Goal: Register for event/course: Sign up to attend an event or enroll in a course

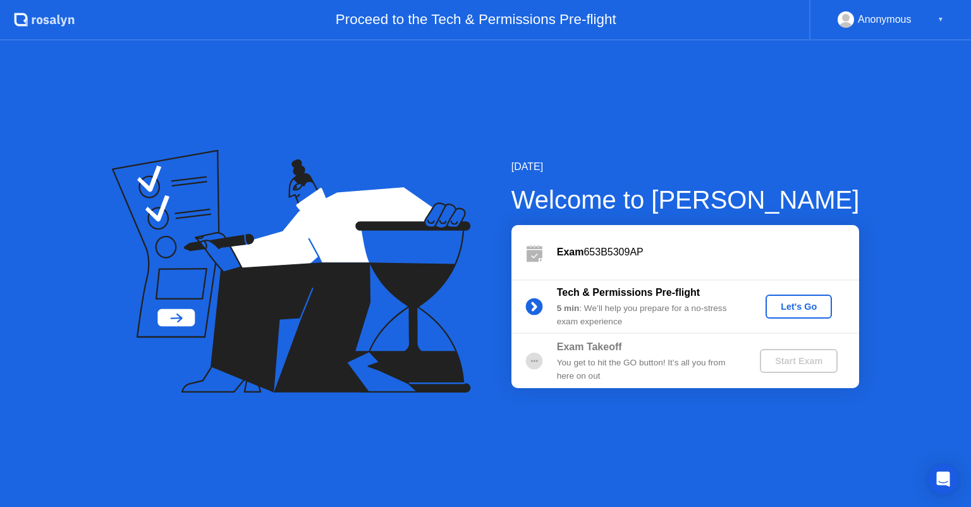
click at [817, 311] on div "Let's Go" at bounding box center [799, 307] width 56 height 10
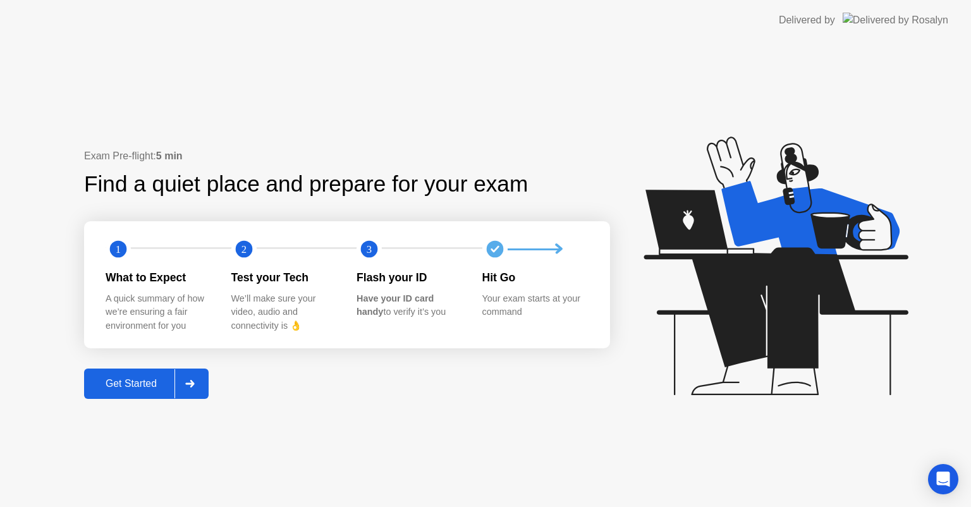
click at [143, 382] on div "Get Started" at bounding box center [131, 383] width 87 height 11
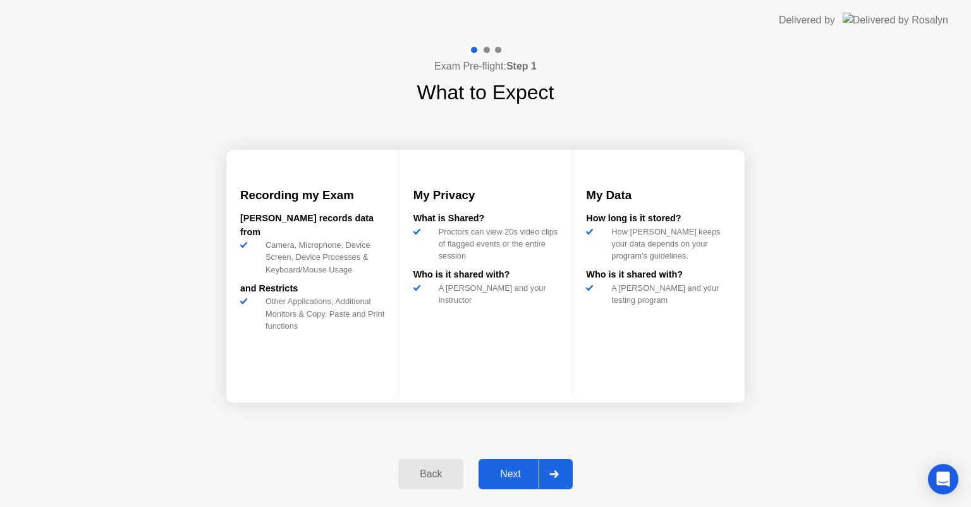
click at [525, 472] on div "Next" at bounding box center [510, 473] width 56 height 11
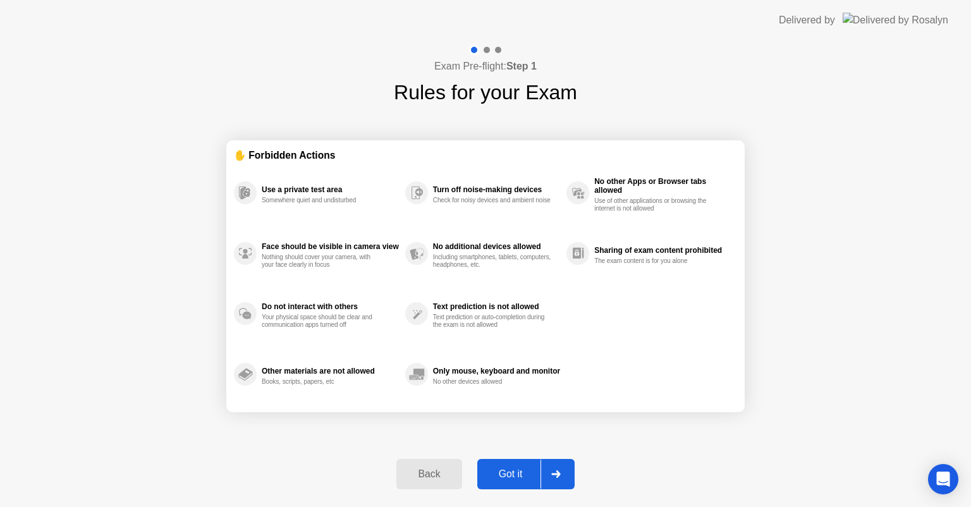
click at [540, 475] on div "Got it" at bounding box center [510, 473] width 59 height 11
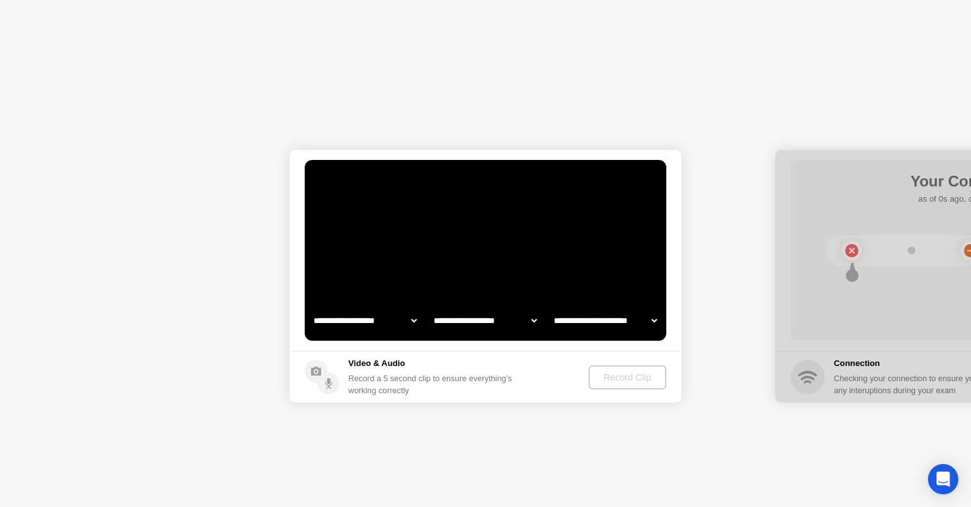
select select "**********"
select select "*******"
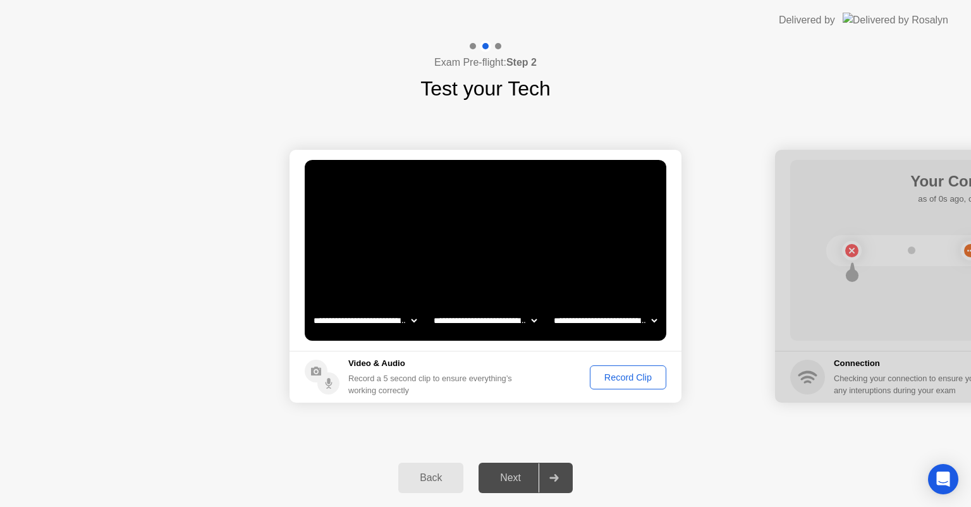
click at [637, 379] on div "Record Clip" at bounding box center [628, 377] width 68 height 10
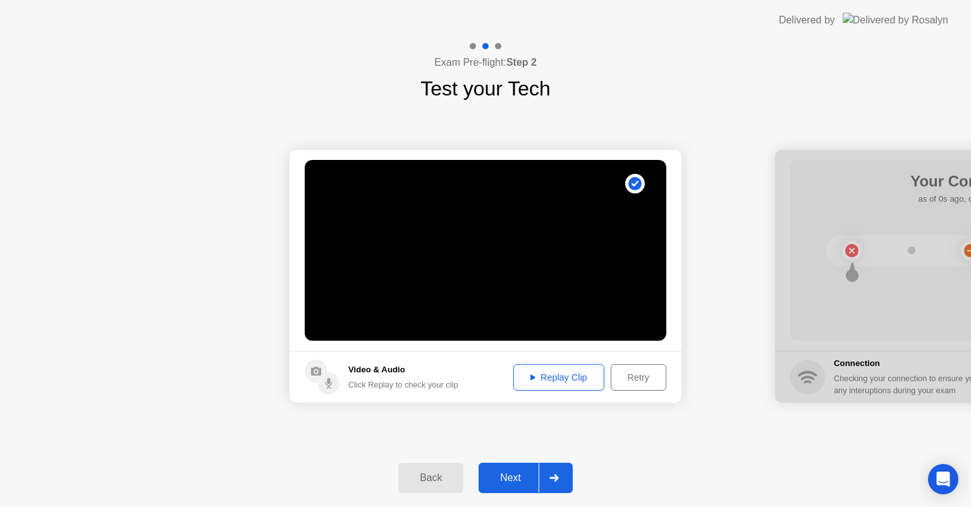
click at [541, 383] on div "Replay Clip" at bounding box center [559, 377] width 82 height 10
click at [546, 475] on div at bounding box center [554, 477] width 30 height 29
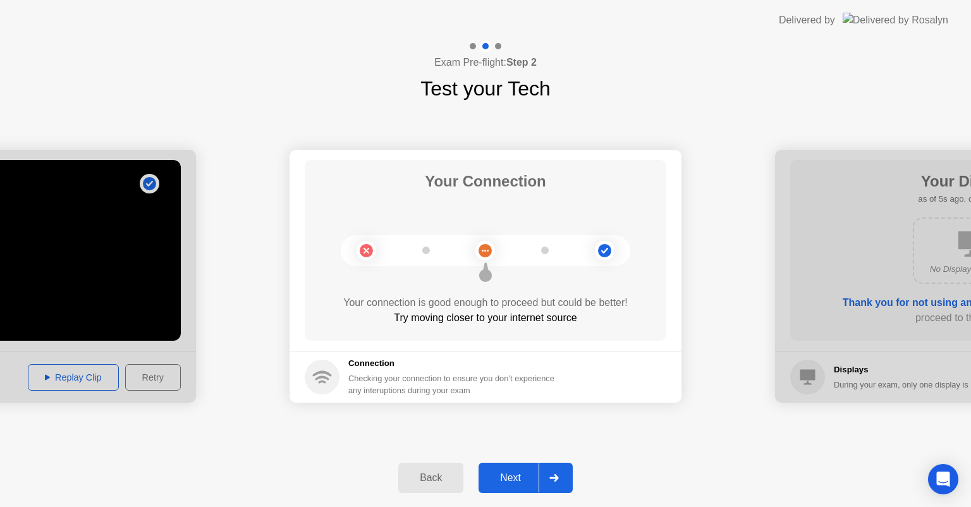
click at [550, 477] on icon at bounding box center [553, 478] width 9 height 8
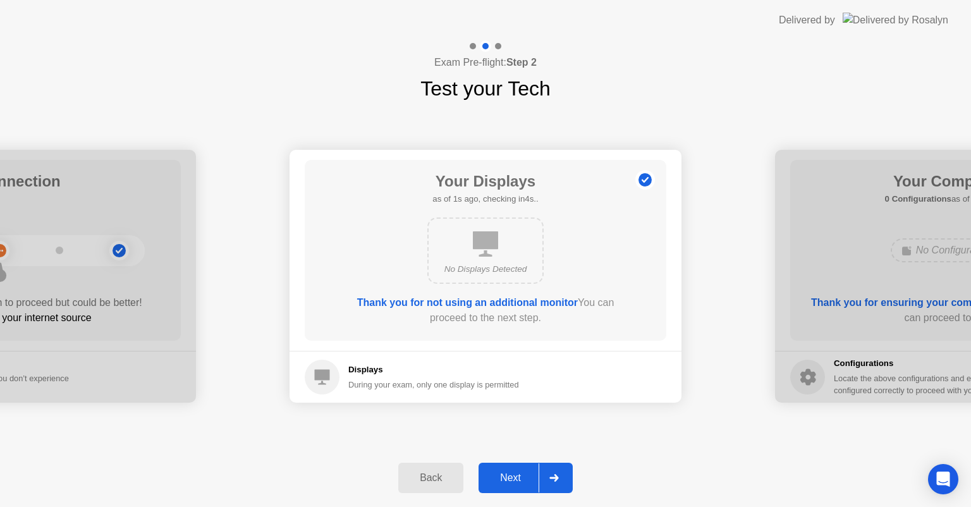
click at [531, 472] on div "Next" at bounding box center [510, 477] width 56 height 11
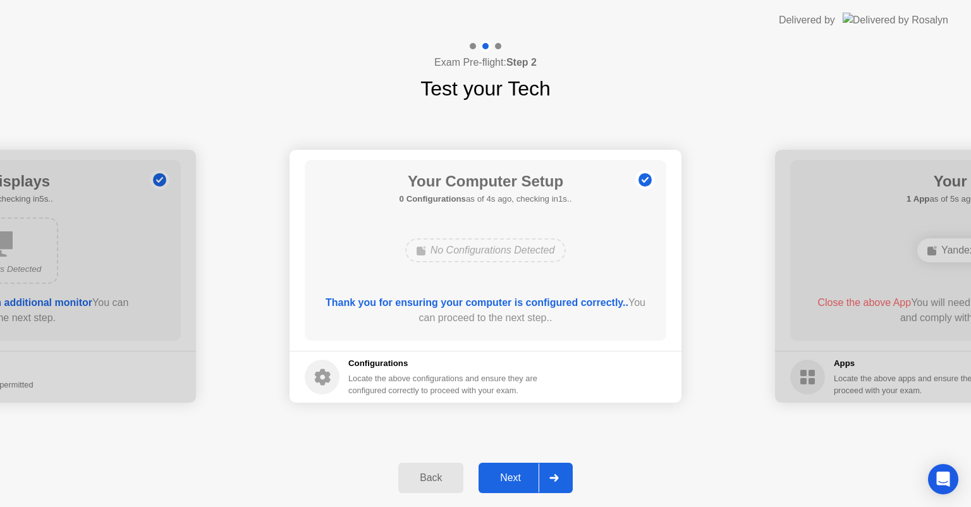
click at [527, 478] on div "Next" at bounding box center [510, 477] width 56 height 11
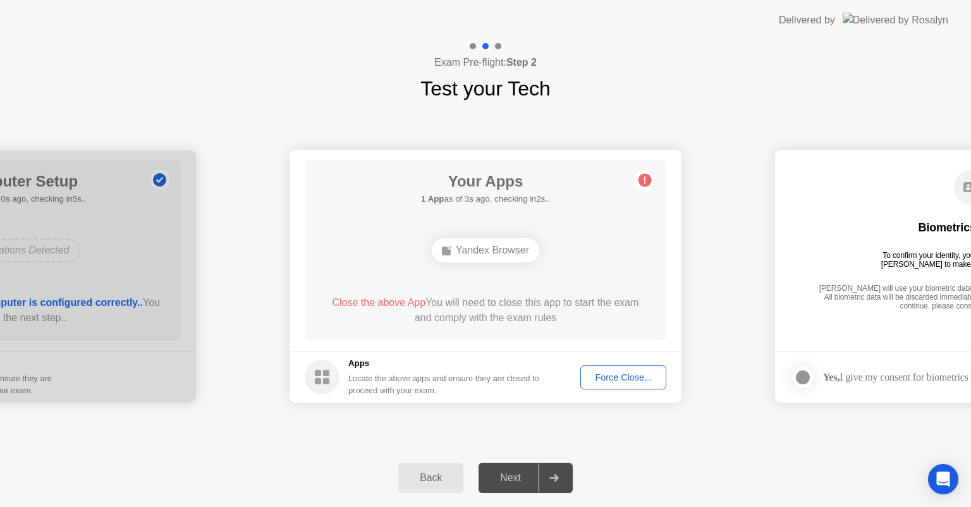
click at [644, 374] on div "Force Close..." at bounding box center [623, 377] width 77 height 10
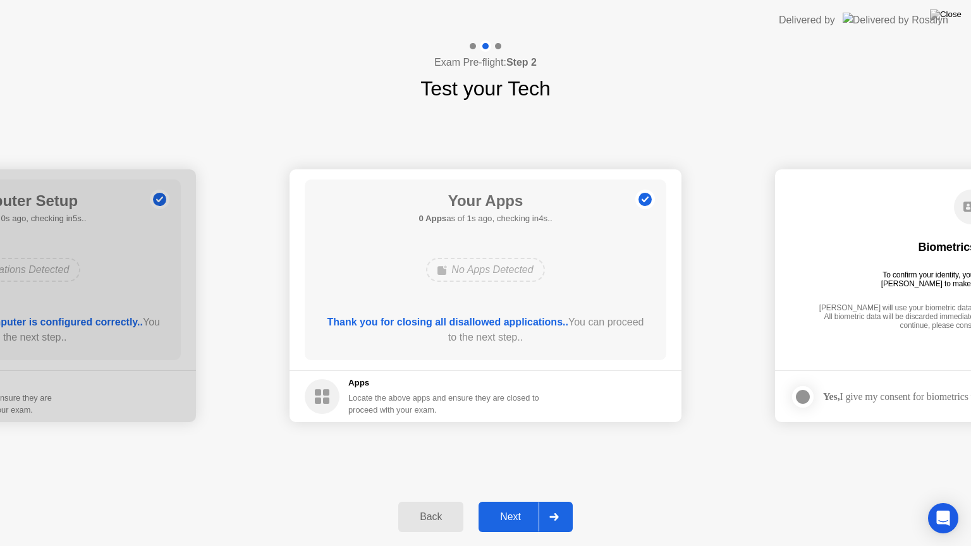
click at [529, 506] on div "Next" at bounding box center [510, 516] width 56 height 11
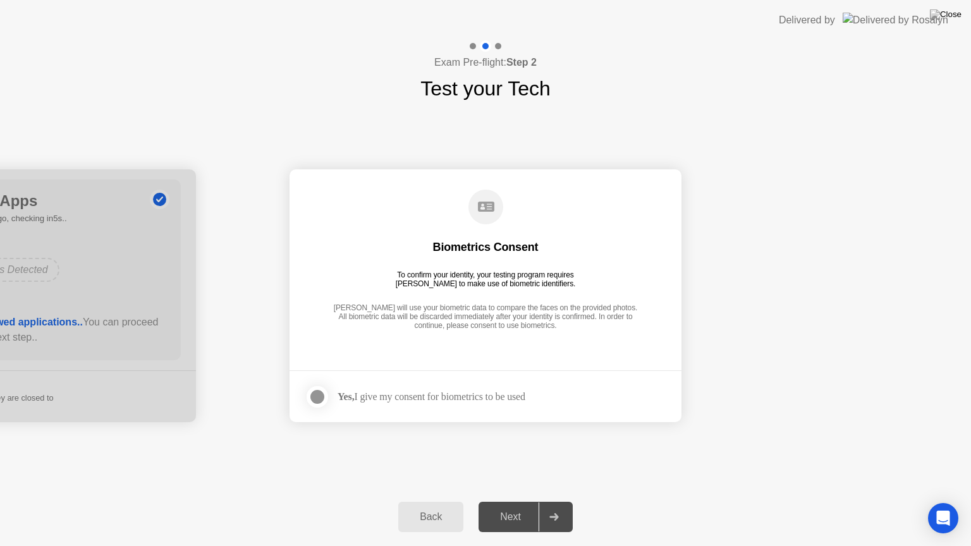
drag, startPoint x: 530, startPoint y: 515, endPoint x: 370, endPoint y: 376, distance: 212.5
click at [370, 376] on div "**********" at bounding box center [485, 293] width 971 height 506
click at [334, 397] on label at bounding box center [321, 396] width 33 height 25
click at [483, 228] on div "Biometrics Consent To confirm your identity, your testing program requires [PER…" at bounding box center [486, 261] width 362 height 162
click at [435, 506] on div "Back" at bounding box center [431, 516] width 58 height 11
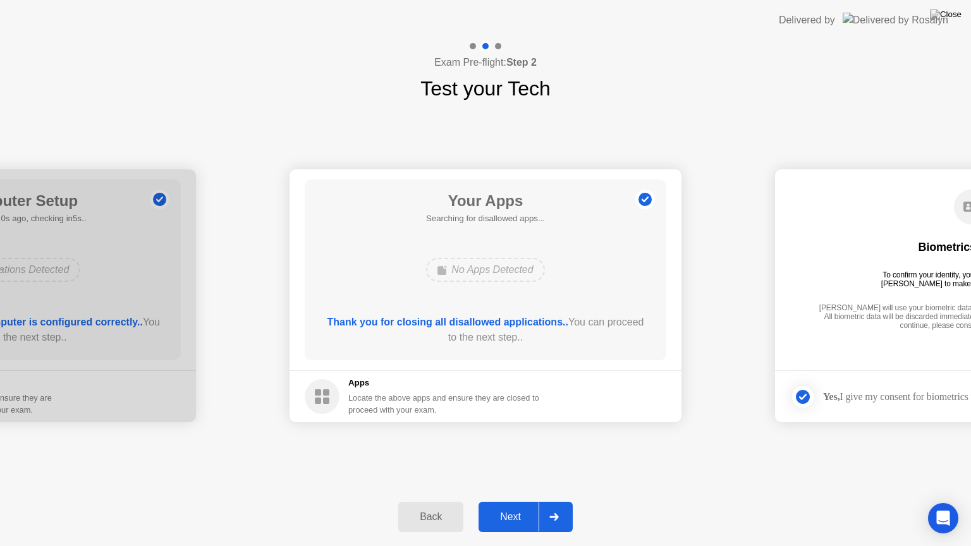
click at [465, 274] on div "No Apps Detected" at bounding box center [485, 270] width 118 height 24
click at [450, 506] on div "Back" at bounding box center [431, 516] width 58 height 11
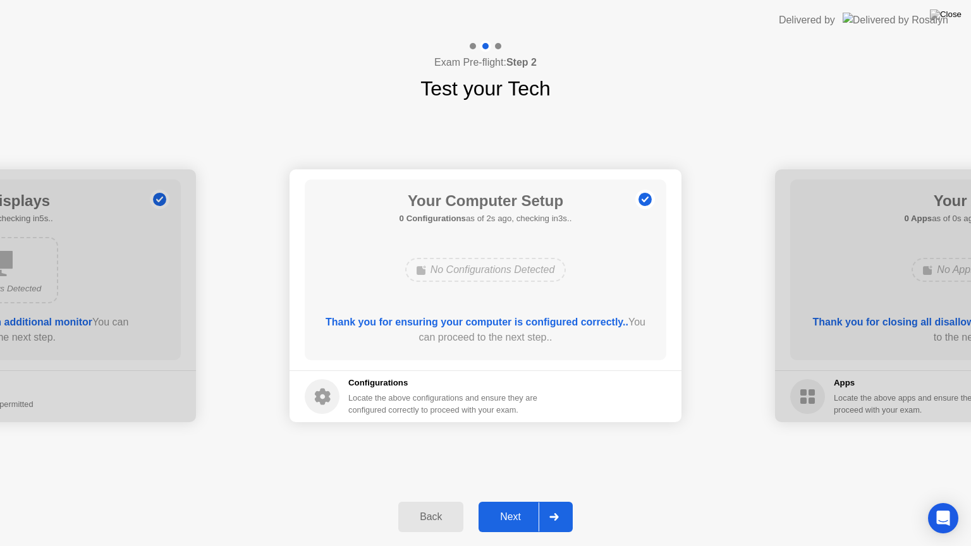
click at [517, 506] on div "Next" at bounding box center [510, 516] width 56 height 11
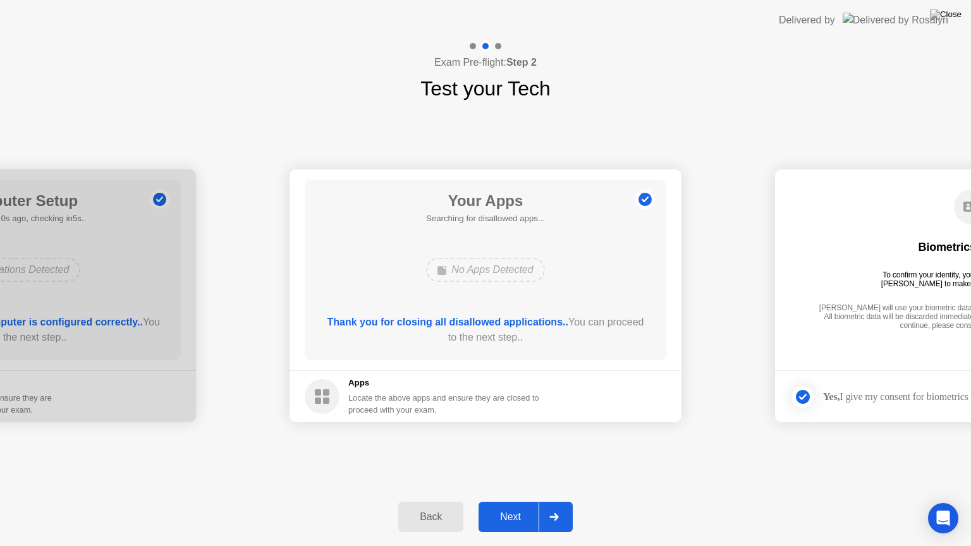
click at [517, 506] on div "Next" at bounding box center [510, 516] width 56 height 11
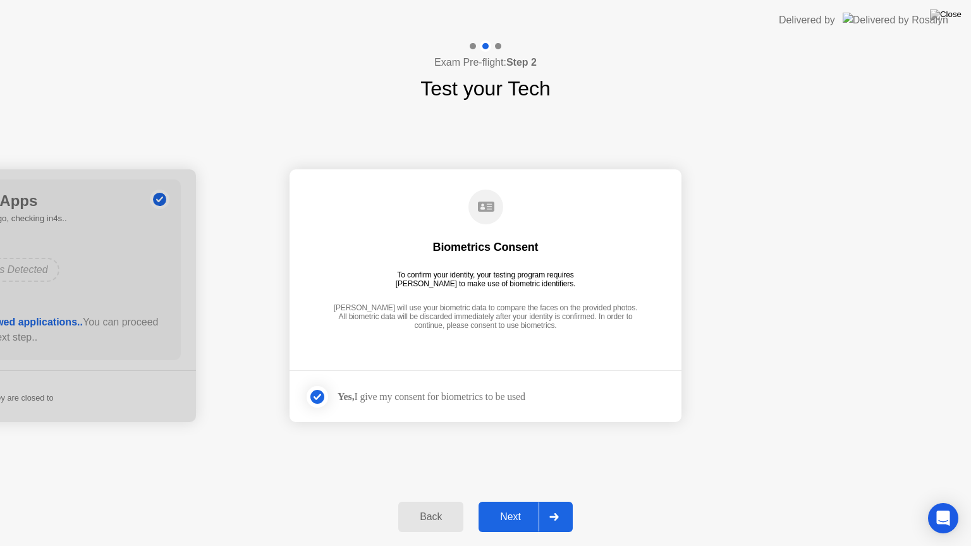
click at [546, 506] on div at bounding box center [554, 517] width 30 height 29
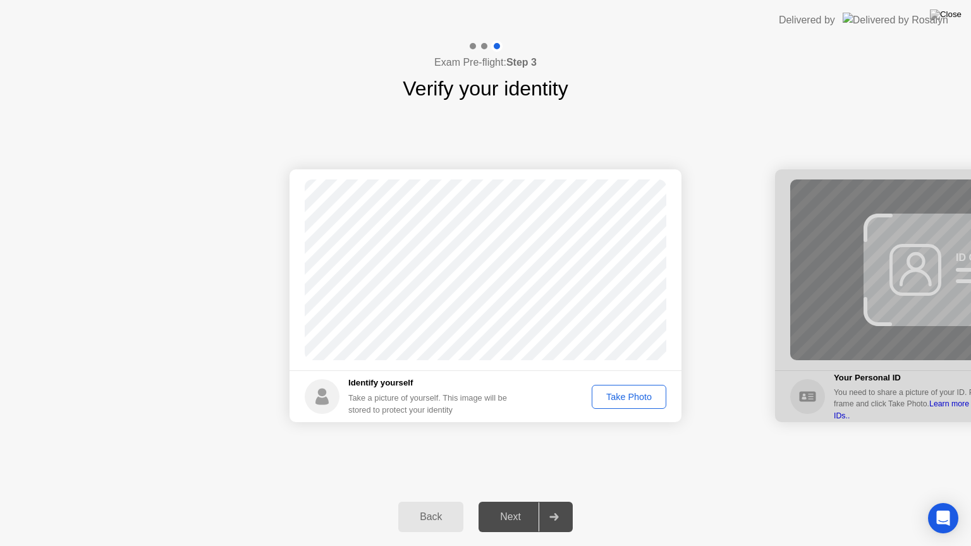
click at [625, 395] on div "Take Photo" at bounding box center [629, 397] width 66 height 10
click at [537, 506] on div "Next" at bounding box center [510, 516] width 56 height 11
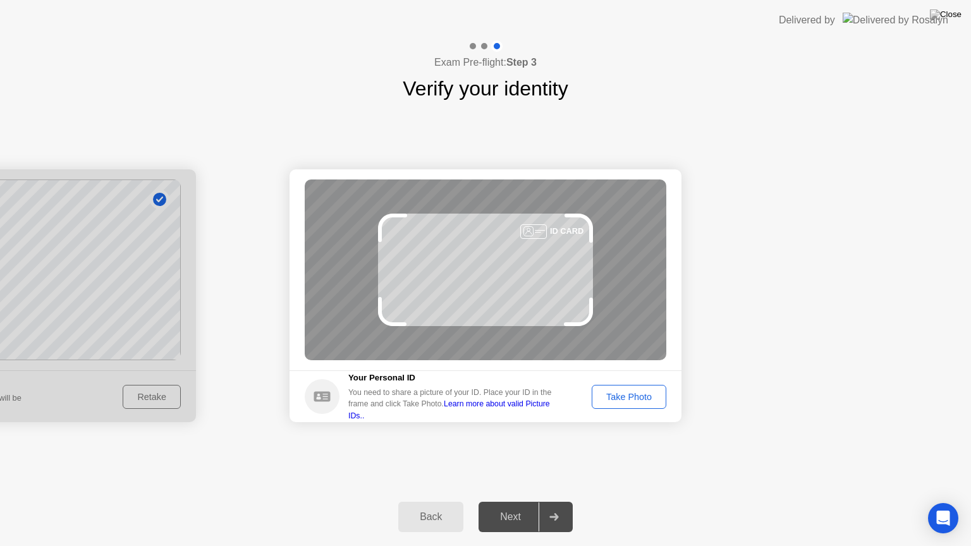
click at [640, 397] on div "Take Photo" at bounding box center [629, 397] width 66 height 10
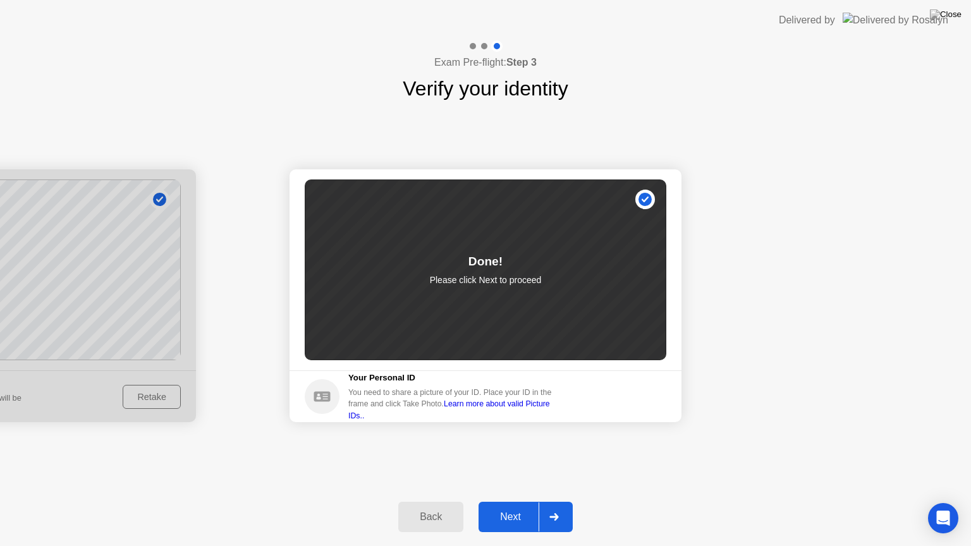
click at [529, 506] on div "Next" at bounding box center [510, 516] width 56 height 11
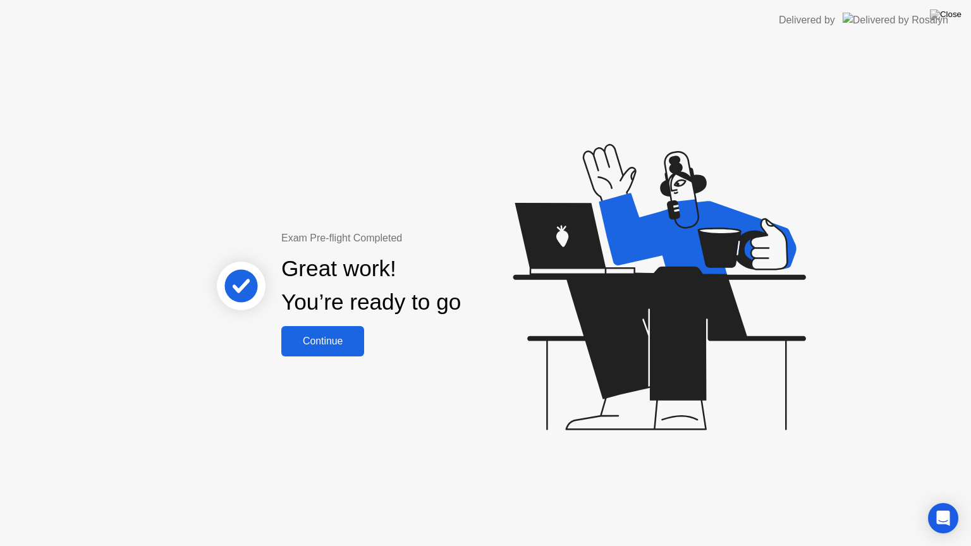
click at [339, 351] on button "Continue" at bounding box center [322, 341] width 83 height 30
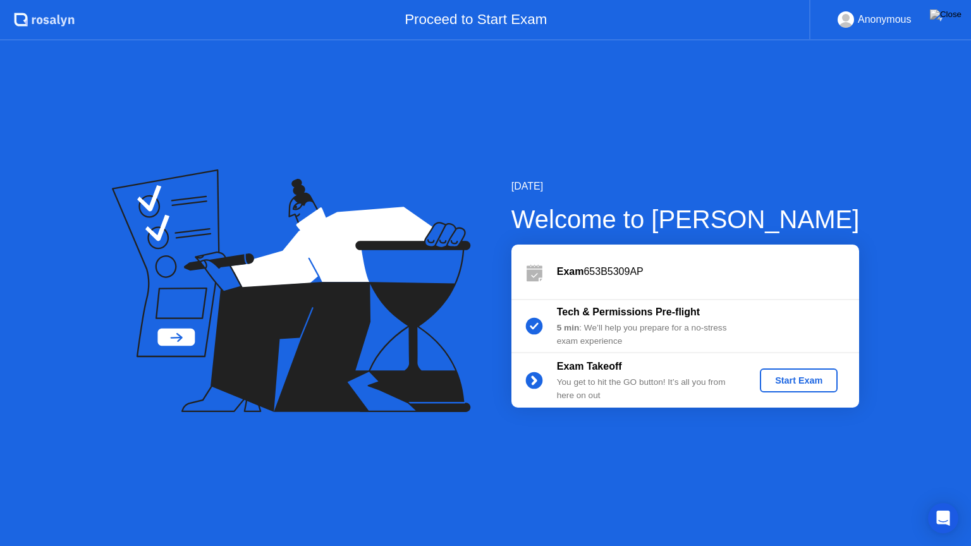
click at [815, 378] on div "Start Exam" at bounding box center [799, 381] width 68 height 10
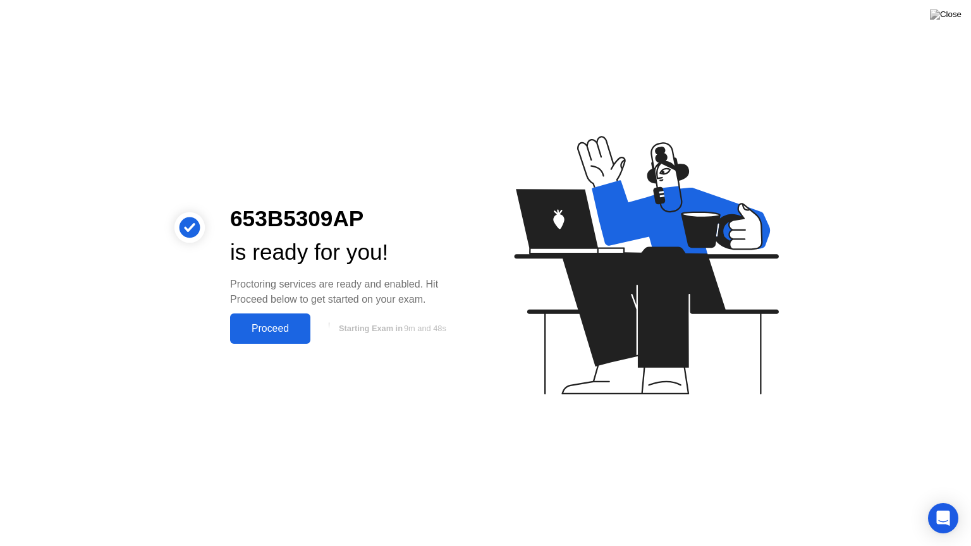
drag, startPoint x: 283, startPoint y: 336, endPoint x: 266, endPoint y: 393, distance: 59.0
click at [266, 393] on div "653B5309AP is ready for you! Proctoring services are ready and enabled. Hit Pro…" at bounding box center [485, 273] width 971 height 546
click at [298, 334] on div "Proceed" at bounding box center [270, 328] width 73 height 11
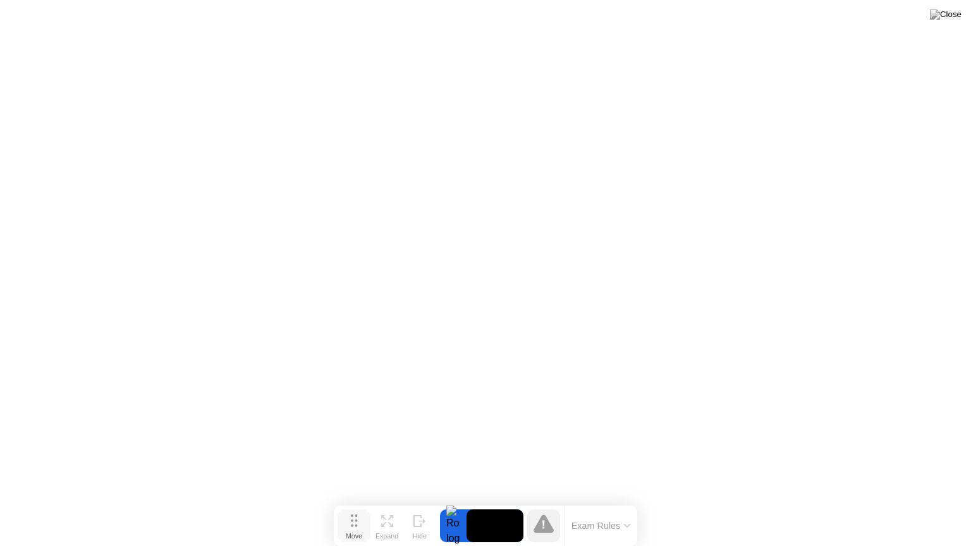
click at [359, 506] on button "Move" at bounding box center [354, 526] width 33 height 33
click at [625, 506] on button "Exam Rules" at bounding box center [601, 525] width 67 height 11
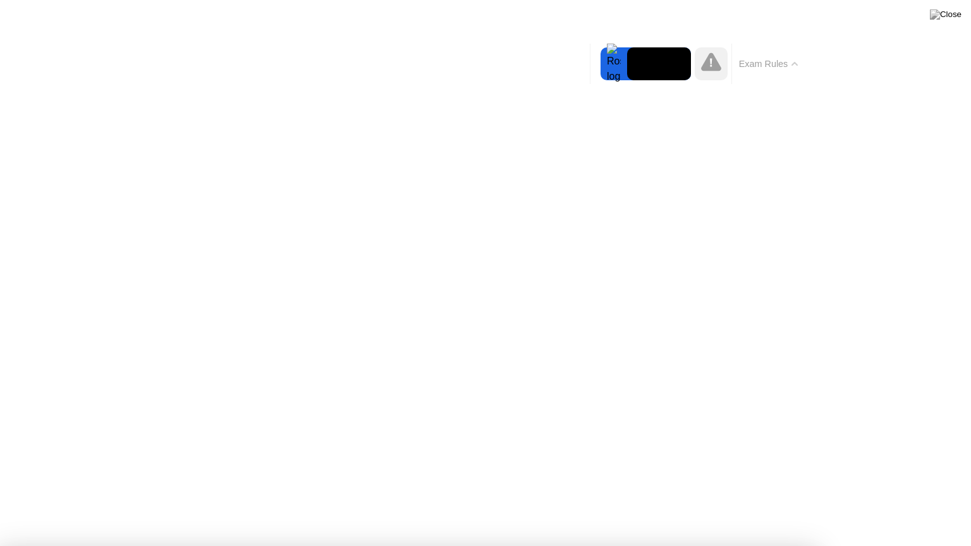
click at [783, 67] on button "Exam Rules" at bounding box center [768, 63] width 67 height 11
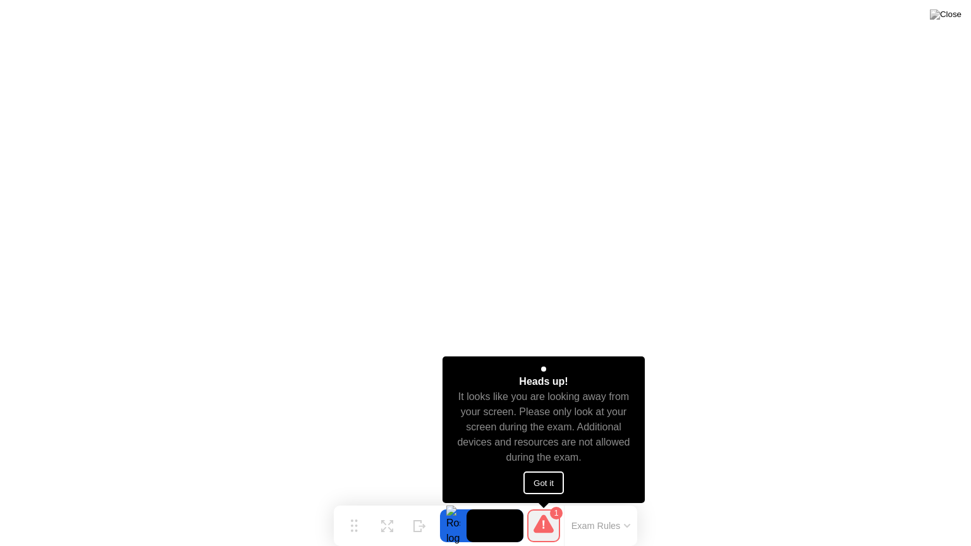
click at [542, 486] on button "Got it" at bounding box center [544, 483] width 40 height 23
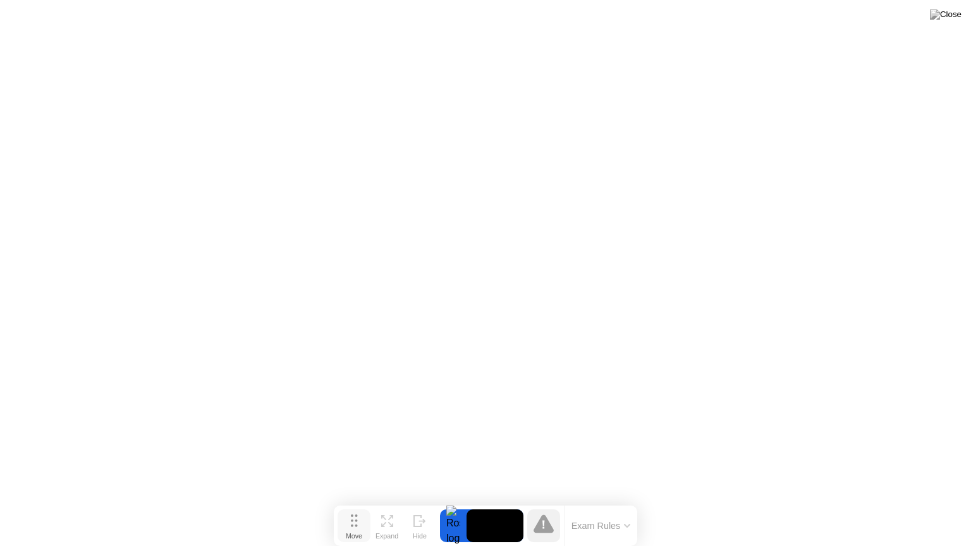
click at [359, 506] on button "Move" at bounding box center [354, 526] width 33 height 33
click at [359, 506] on div "Move" at bounding box center [354, 536] width 16 height 8
click at [384, 506] on div "Expand" at bounding box center [387, 536] width 23 height 8
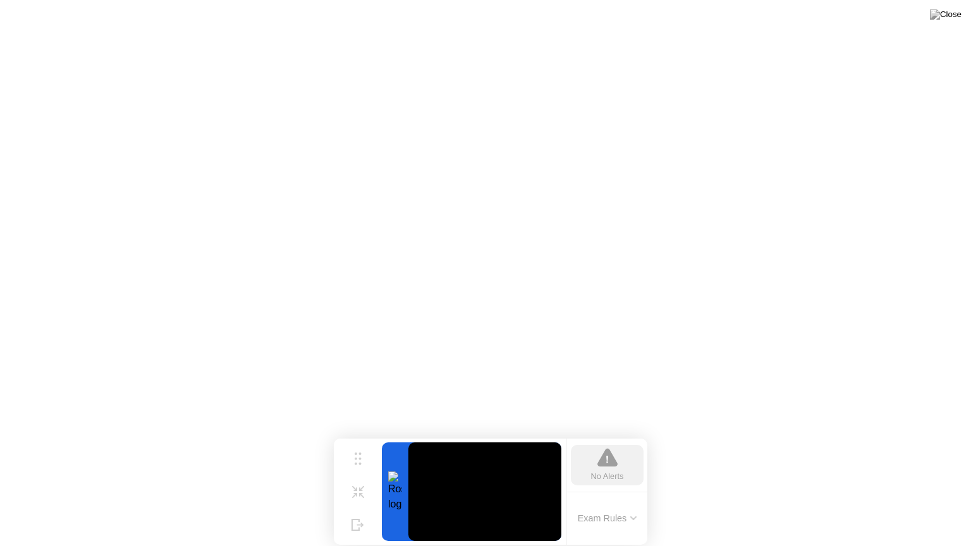
click at [628, 506] on button "Exam Rules" at bounding box center [607, 518] width 67 height 11
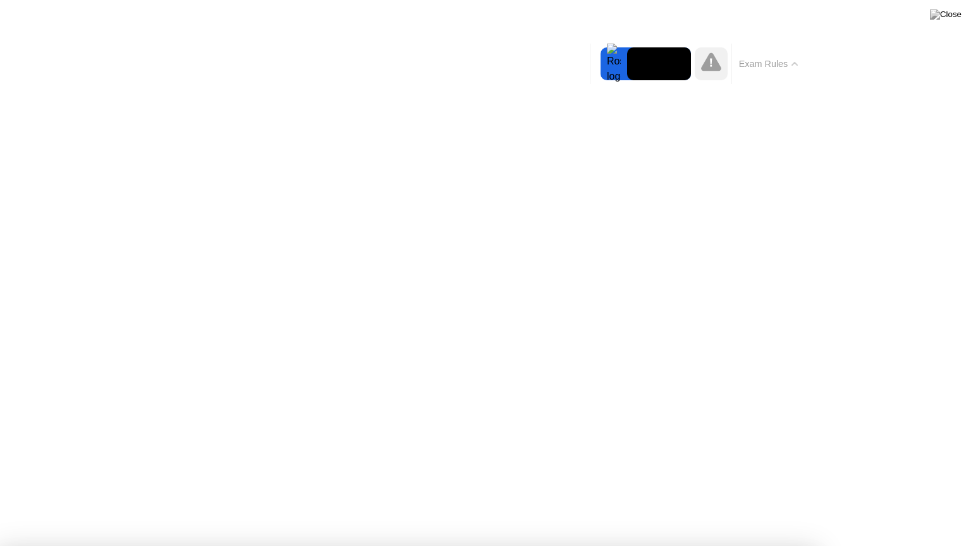
click at [760, 61] on button "Exam Rules" at bounding box center [768, 63] width 67 height 11
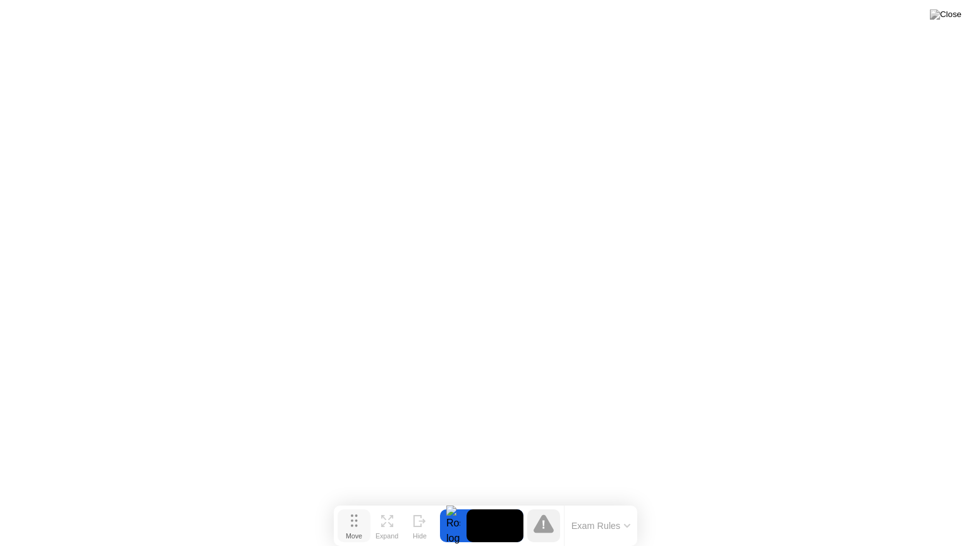
click at [355, 506] on circle at bounding box center [356, 526] width 3 height 3
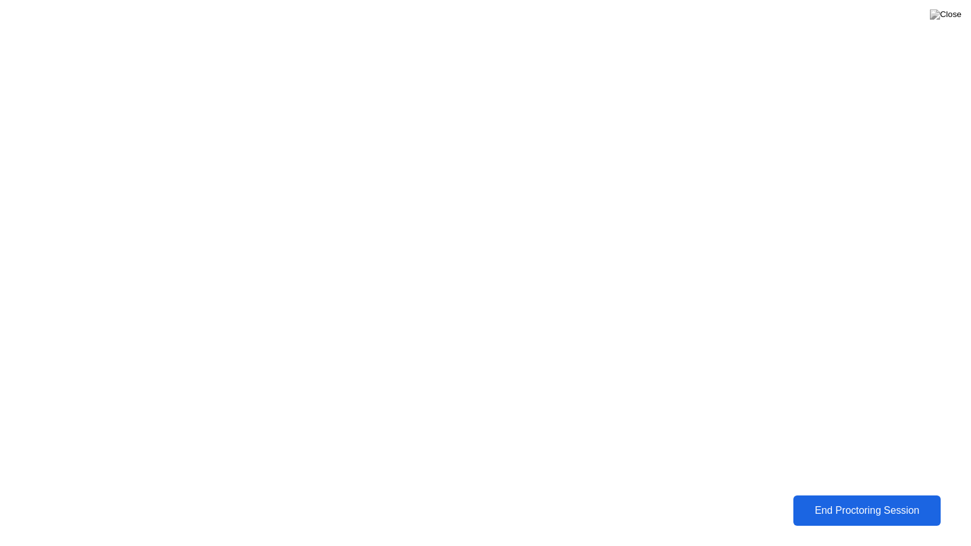
click at [901, 506] on div "End Proctoring Session" at bounding box center [867, 510] width 140 height 11
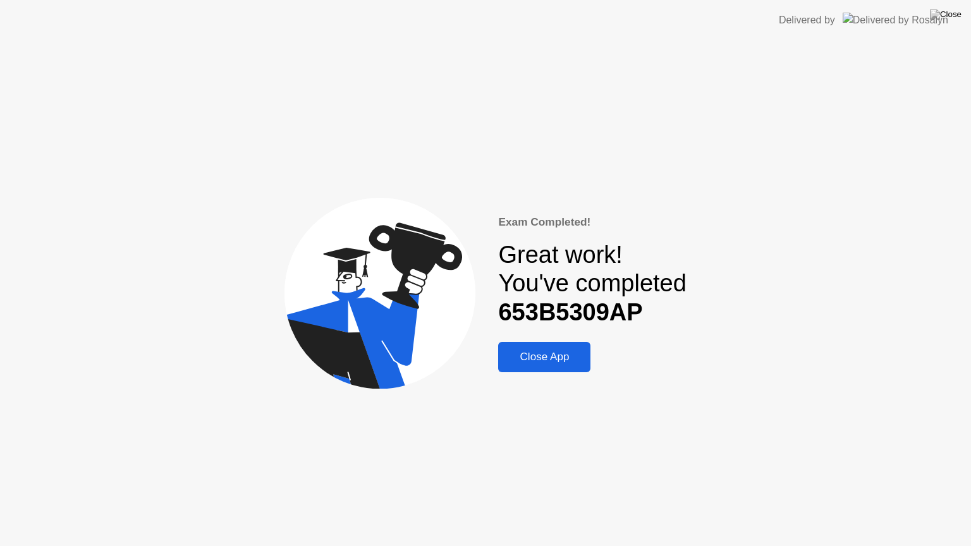
click at [572, 352] on div "Close App" at bounding box center [544, 357] width 85 height 13
